Goal: Navigation & Orientation: Find specific page/section

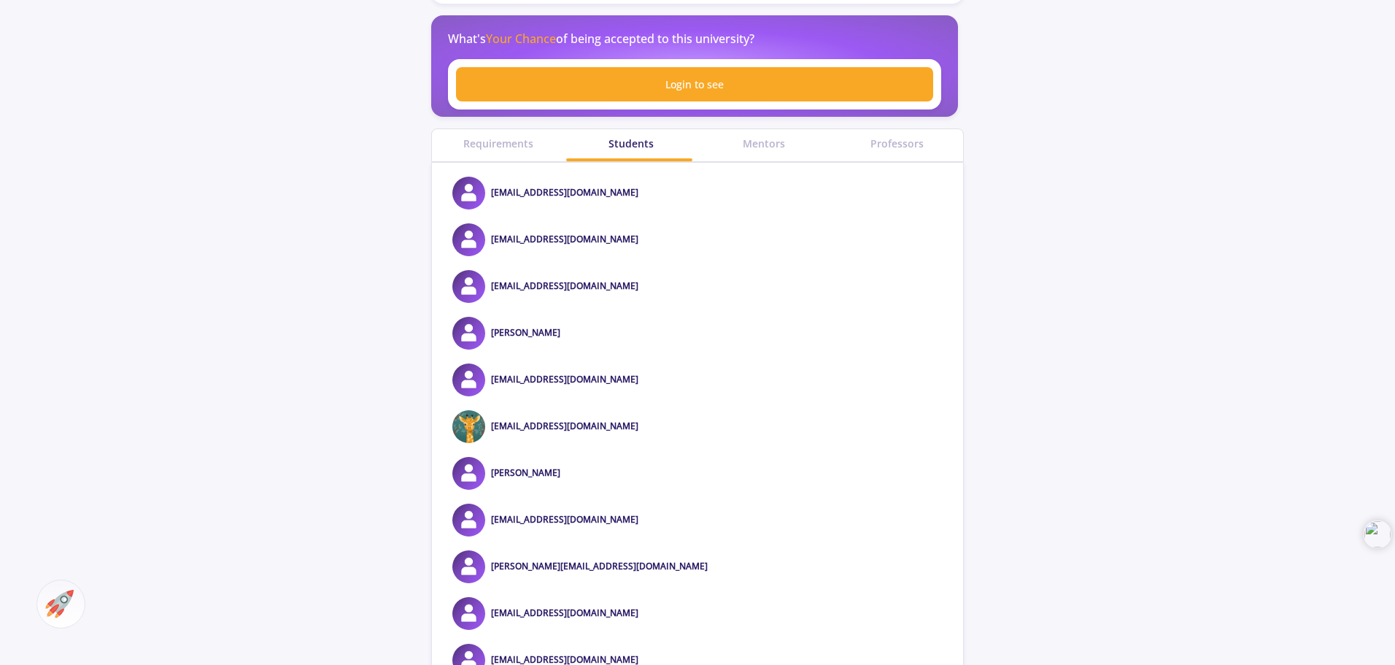
scroll to position [292, 0]
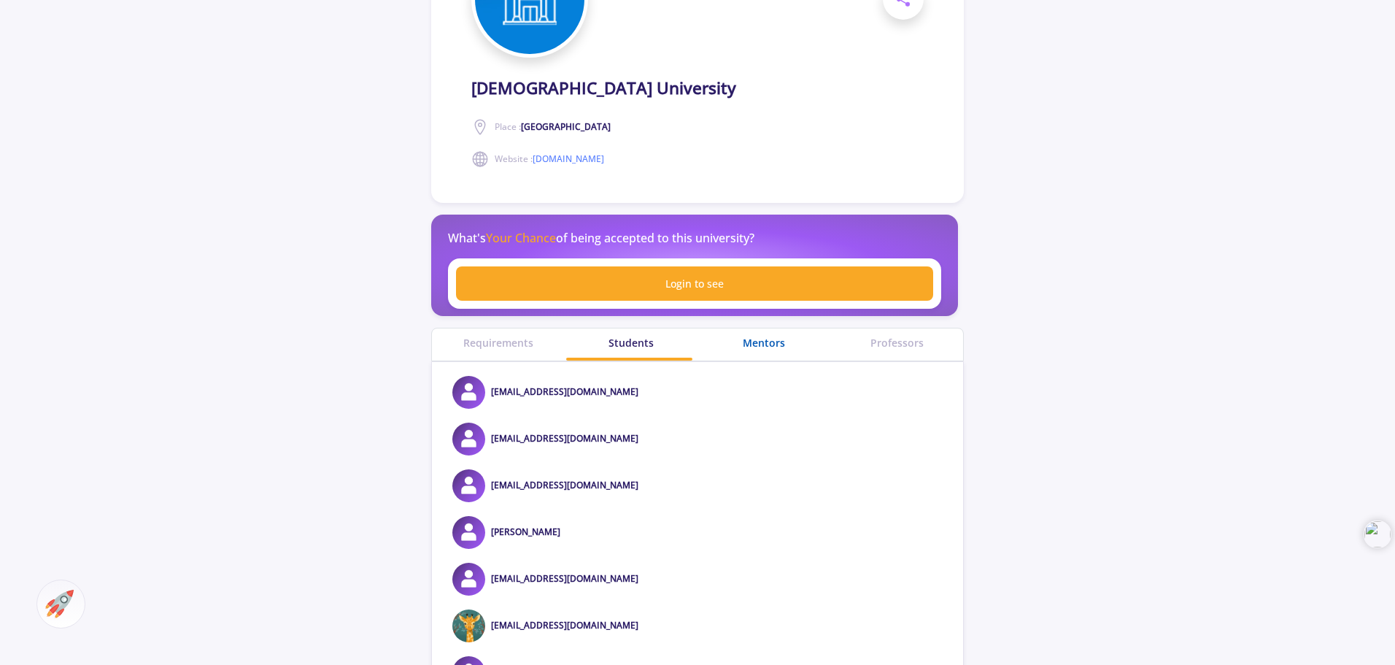
click at [763, 343] on div "Mentors" at bounding box center [764, 342] width 133 height 15
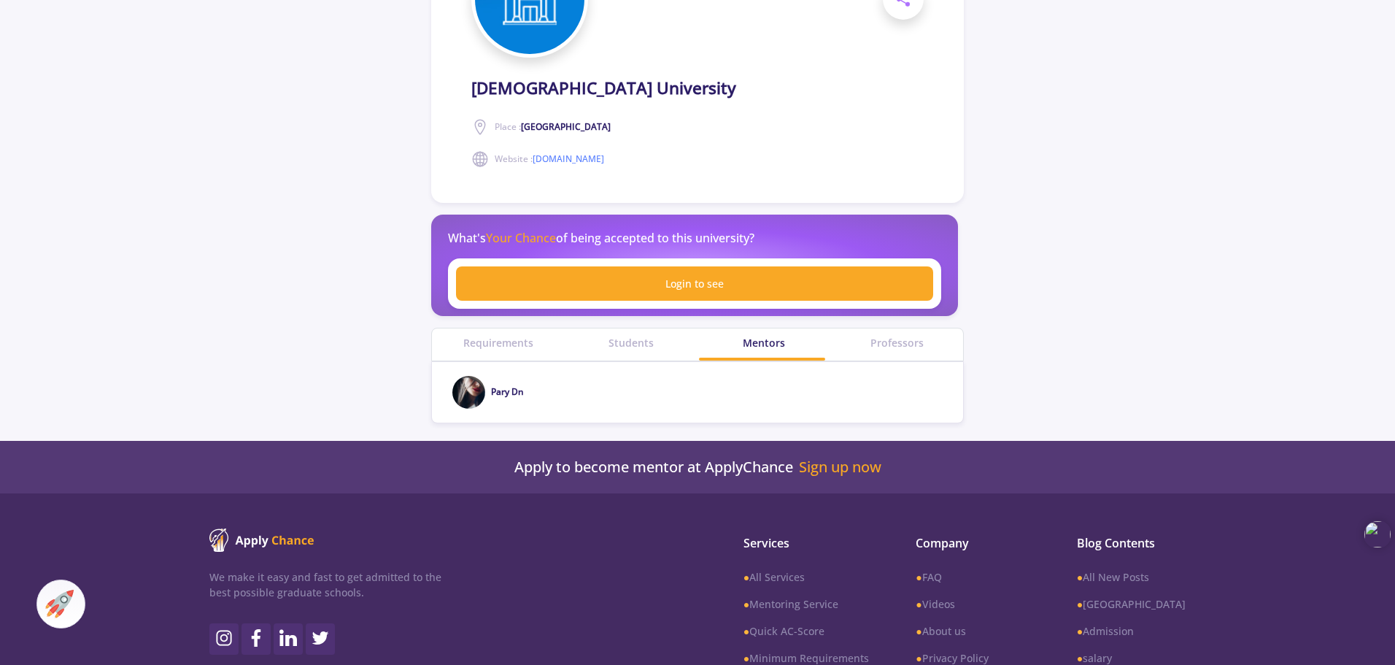
click at [896, 352] on div "Professors" at bounding box center [896, 344] width 133 height 32
click at [887, 350] on div "Professors" at bounding box center [896, 342] width 133 height 15
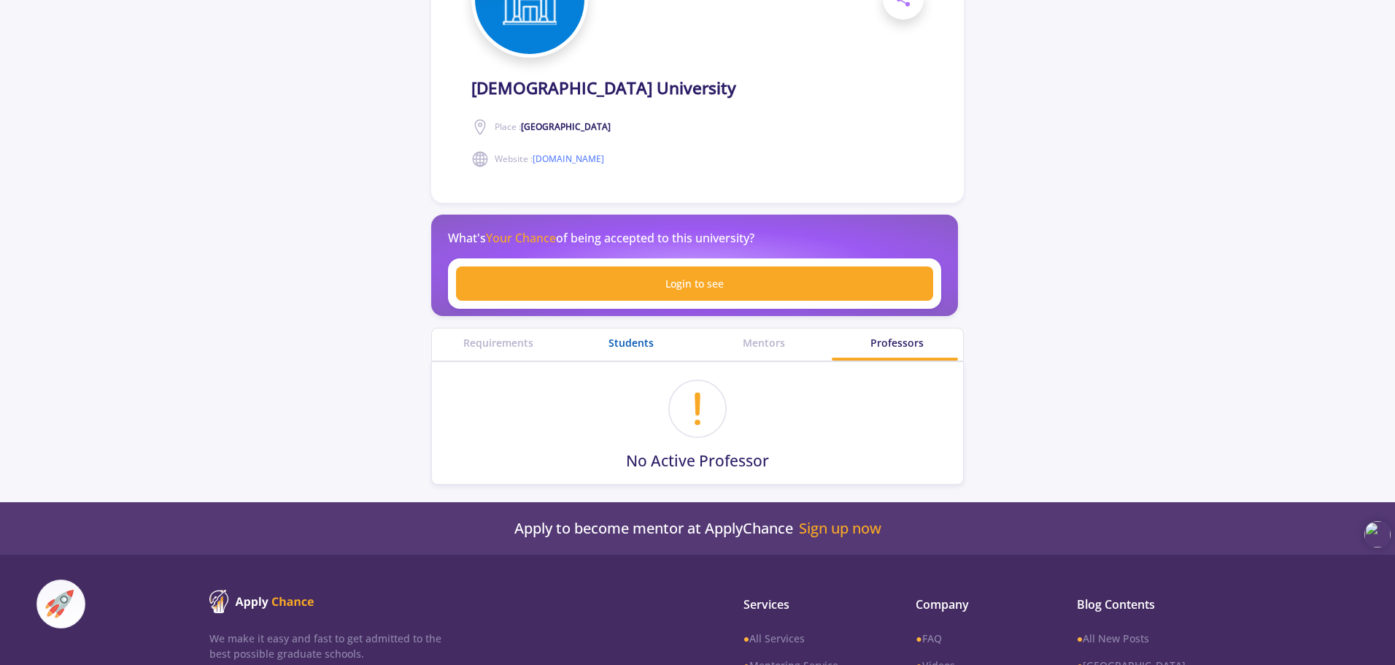
click at [623, 338] on div "Students" at bounding box center [631, 342] width 133 height 15
